Goal: Navigation & Orientation: Find specific page/section

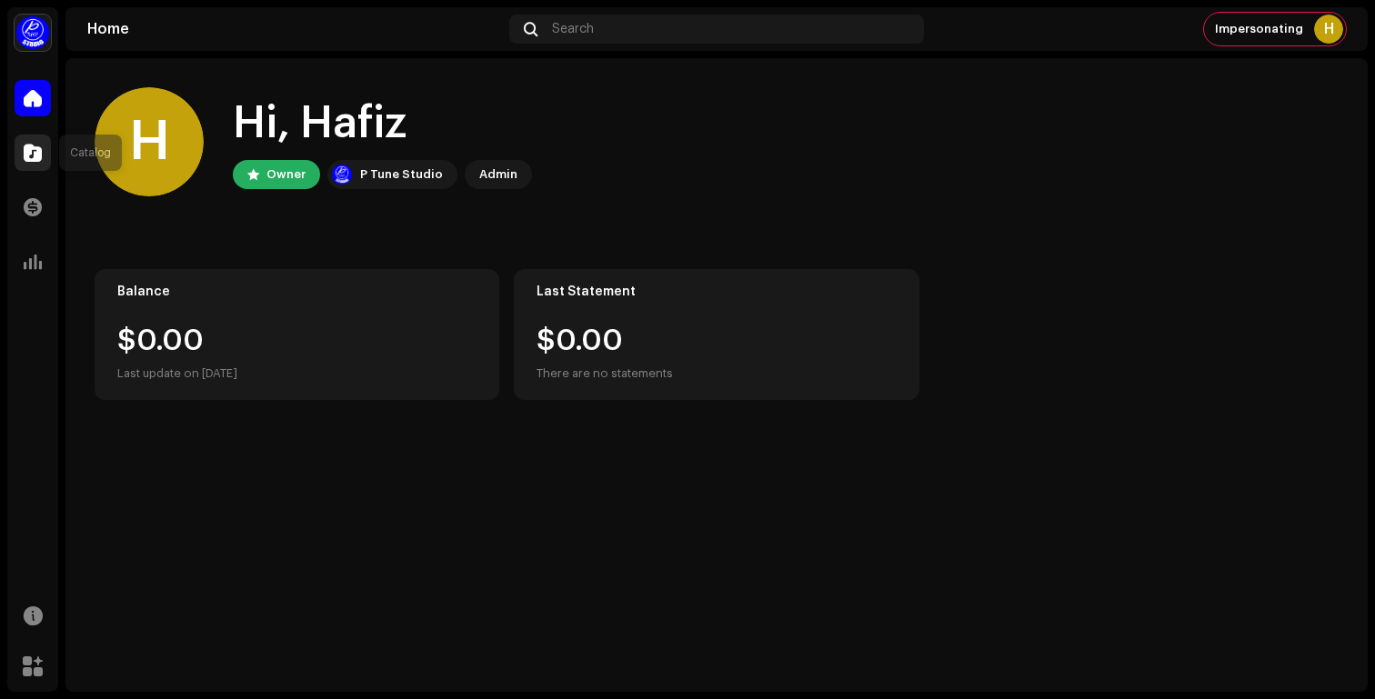
click at [32, 150] on span at bounding box center [33, 153] width 18 height 15
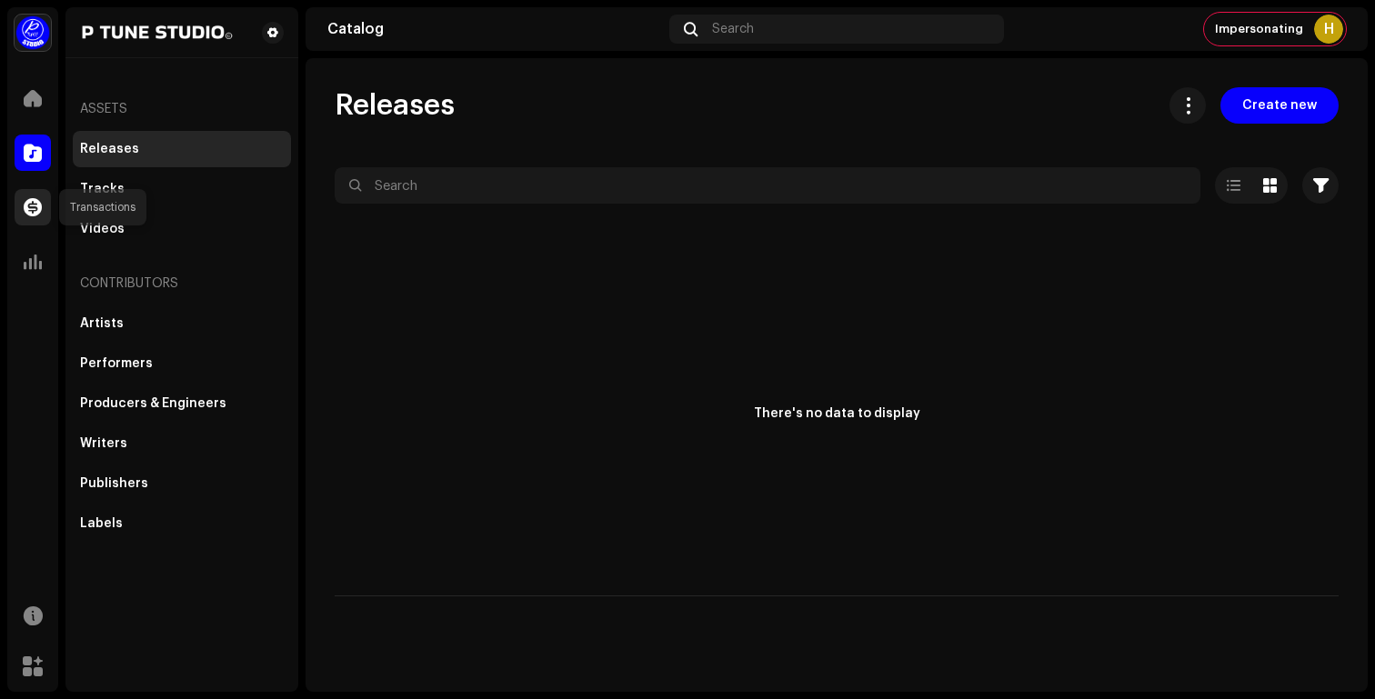
click at [43, 198] on div at bounding box center [33, 207] width 36 height 36
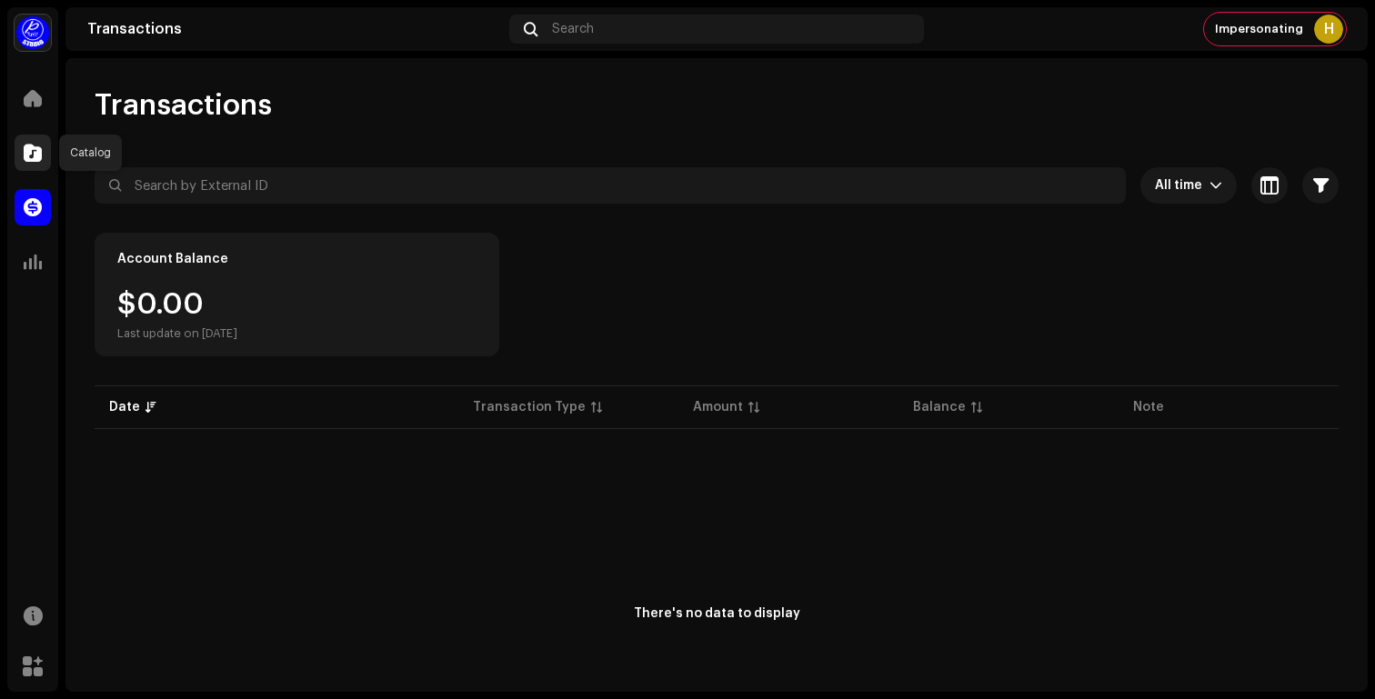
click at [20, 151] on div at bounding box center [33, 153] width 36 height 36
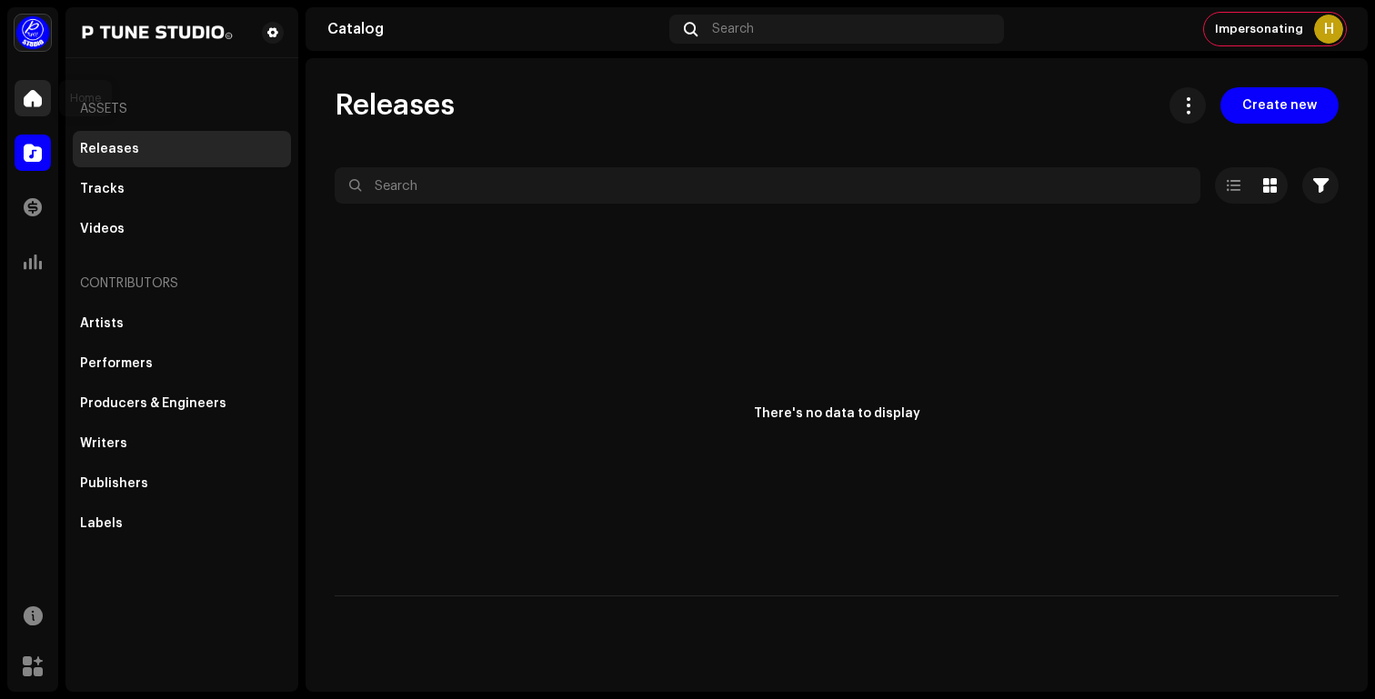
click at [20, 114] on div at bounding box center [33, 98] width 36 height 36
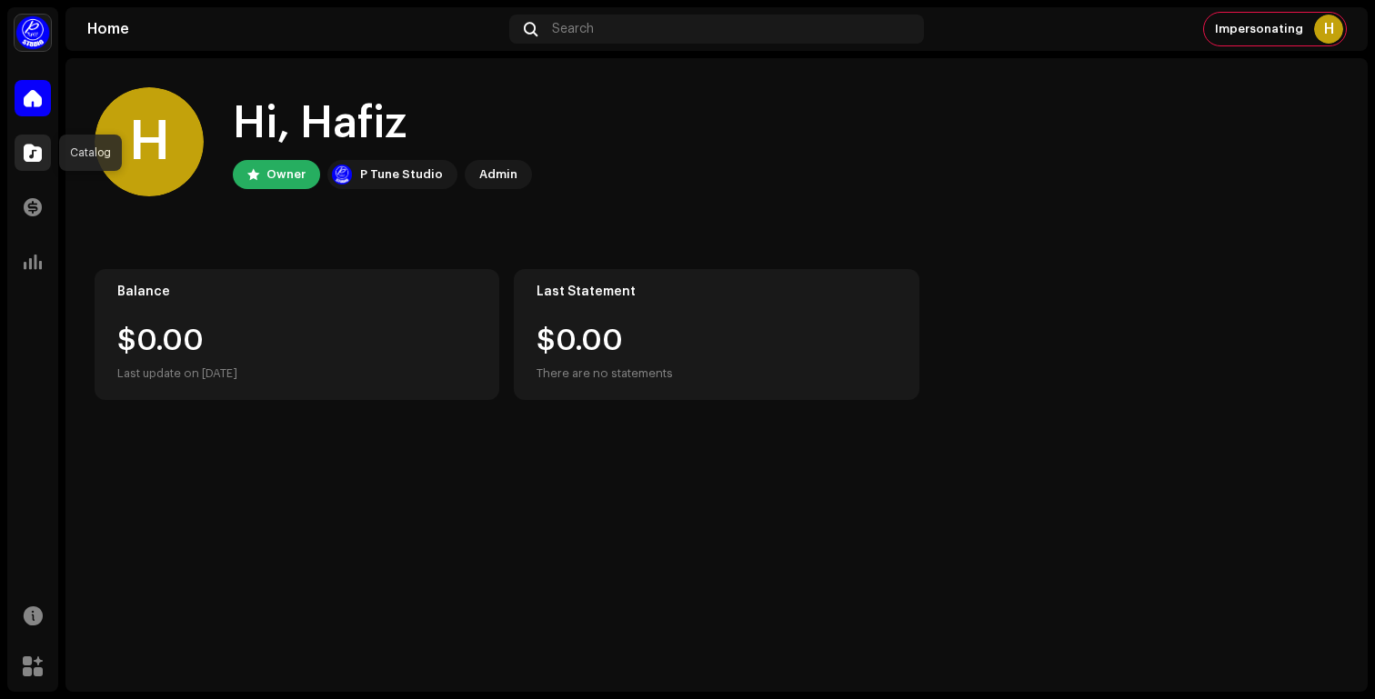
click at [26, 157] on span at bounding box center [33, 153] width 18 height 15
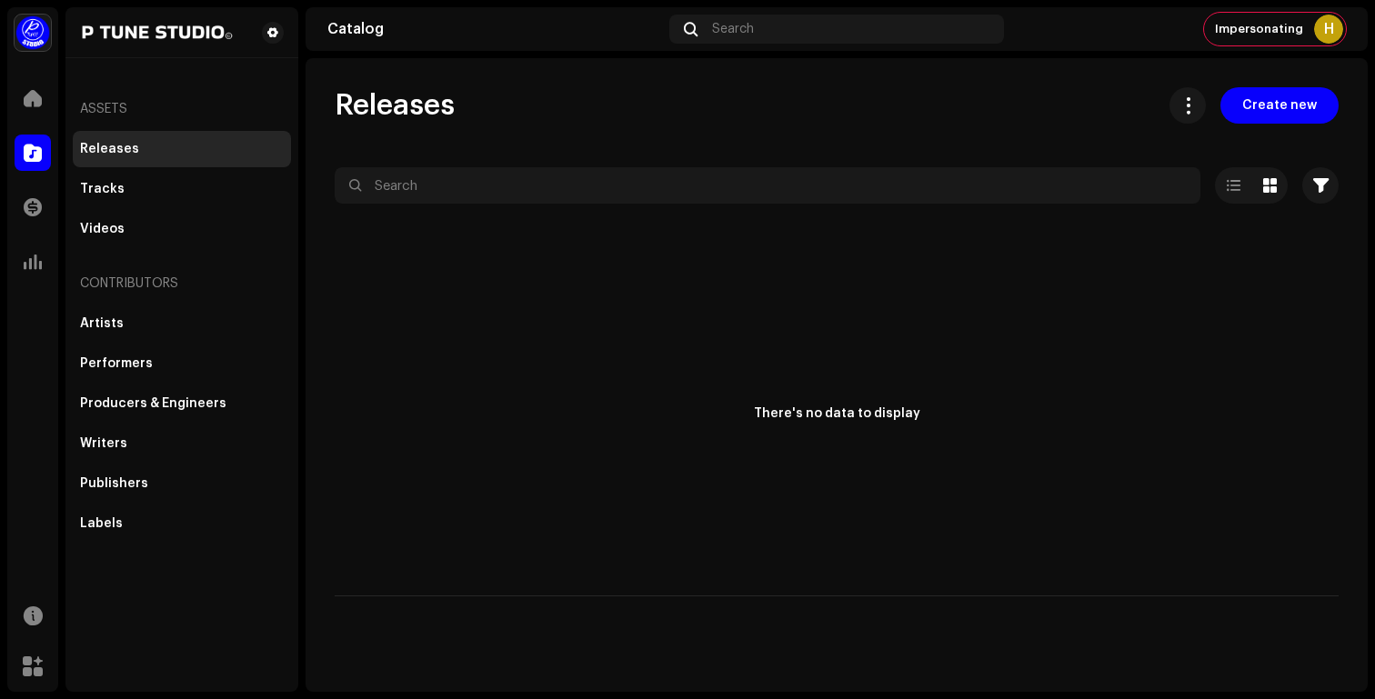
click at [26, 157] on span at bounding box center [33, 153] width 18 height 15
click at [36, 186] on div "Transactions" at bounding box center [32, 207] width 51 height 51
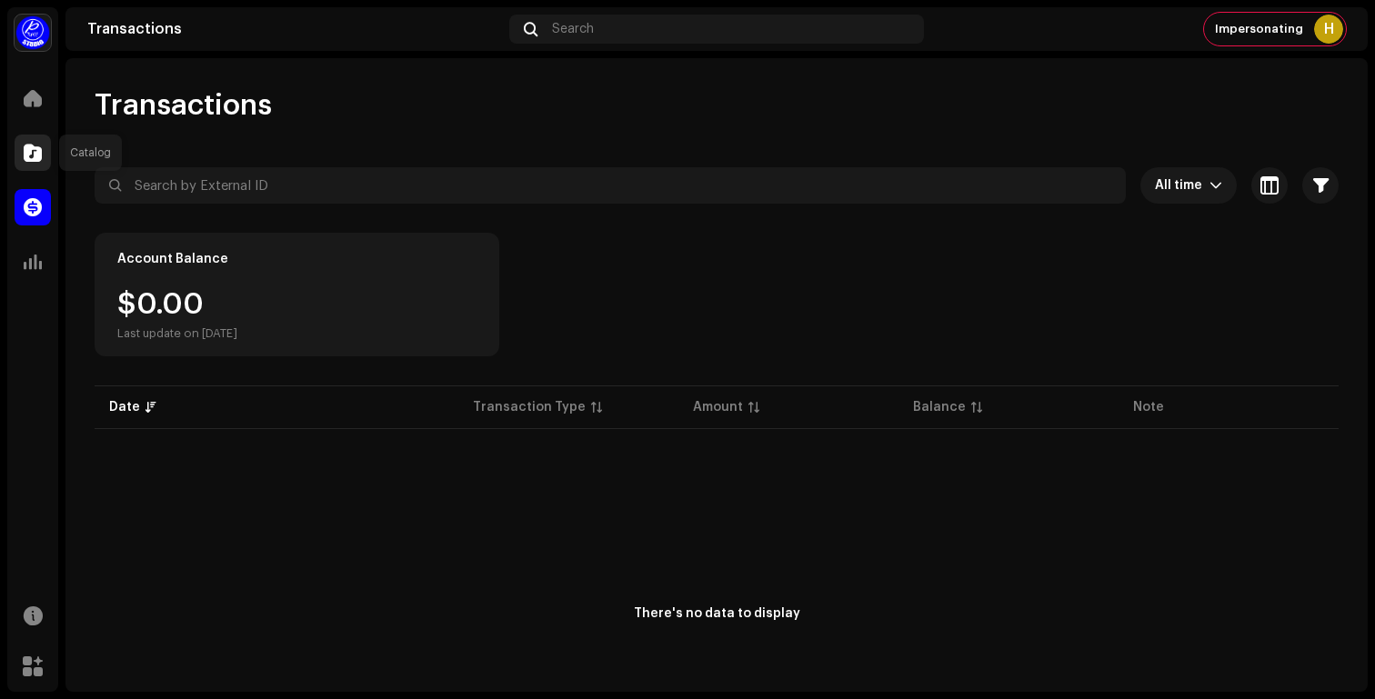
click at [27, 156] on span at bounding box center [33, 153] width 18 height 15
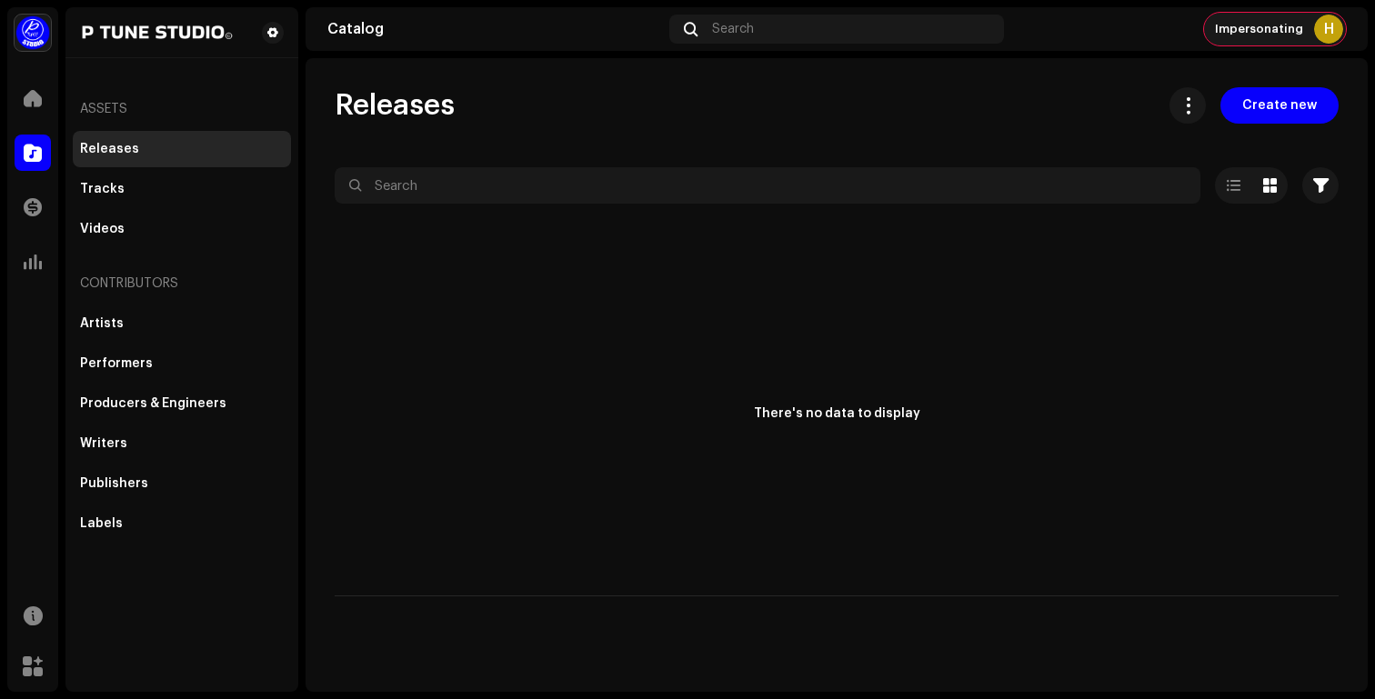
click at [1320, 25] on div "H" at bounding box center [1328, 29] width 29 height 29
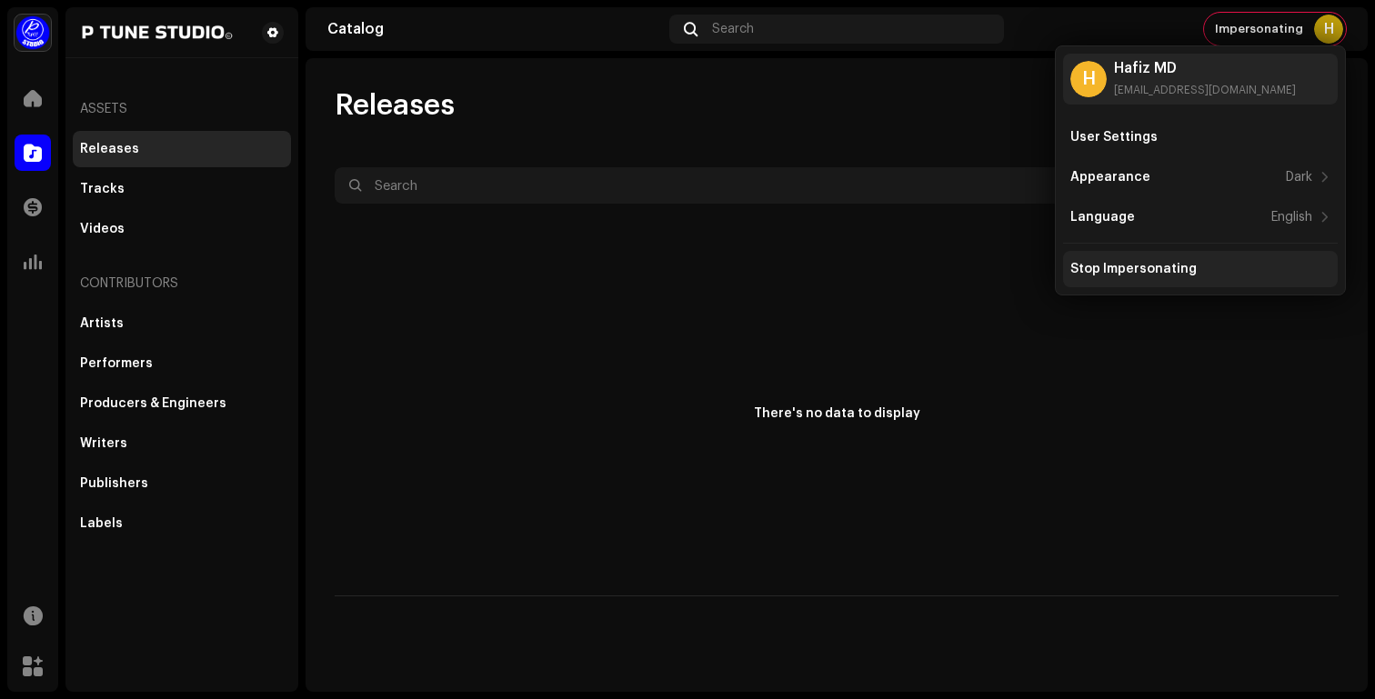
click at [1148, 260] on div "Stop Impersonating" at bounding box center [1200, 269] width 275 height 36
